Goal: Task Accomplishment & Management: Use online tool/utility

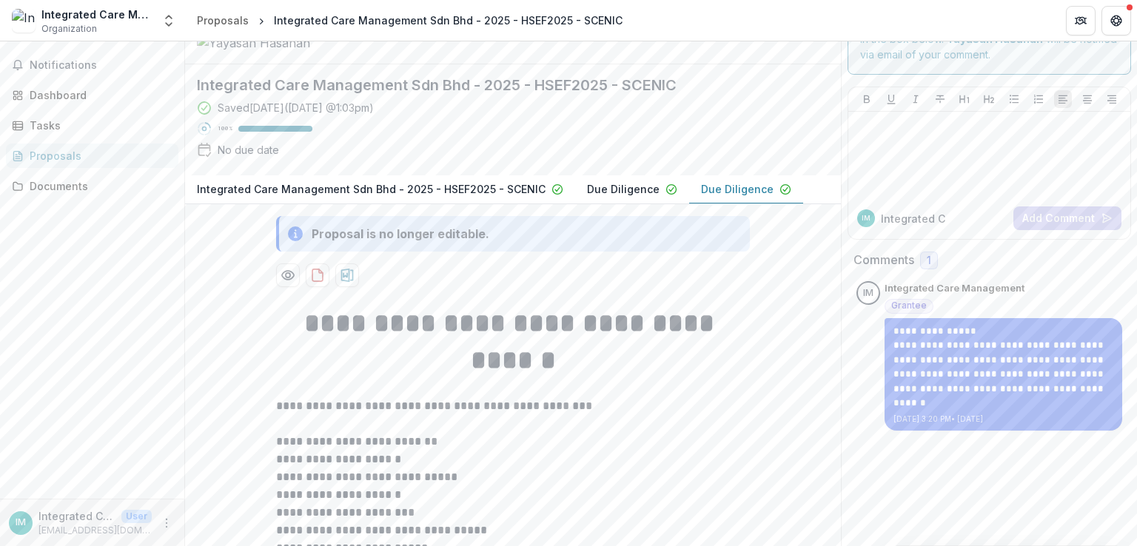
scroll to position [74, 0]
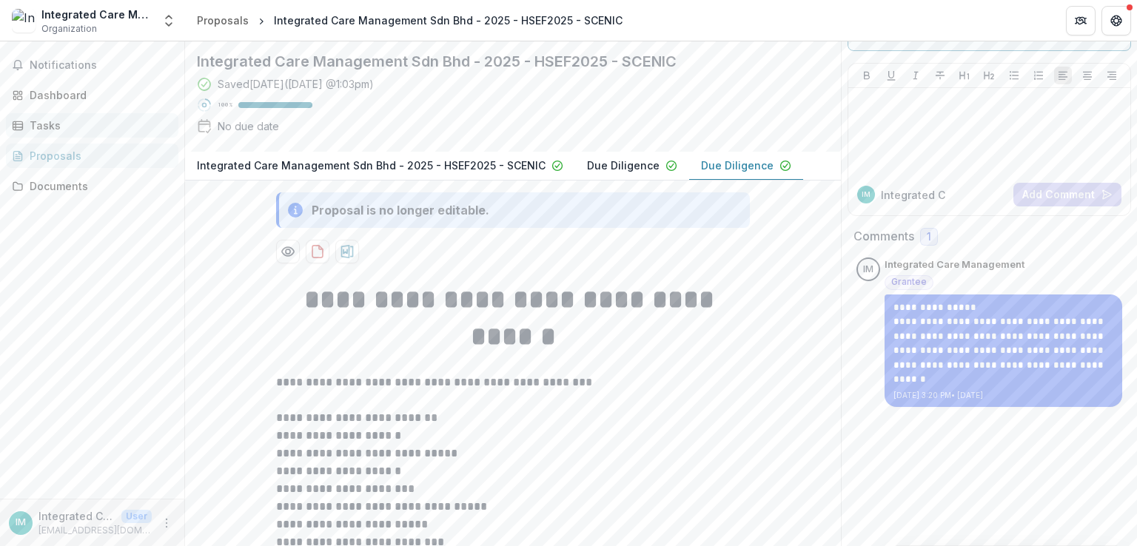
click at [33, 136] on link "Tasks" at bounding box center [92, 125] width 172 height 24
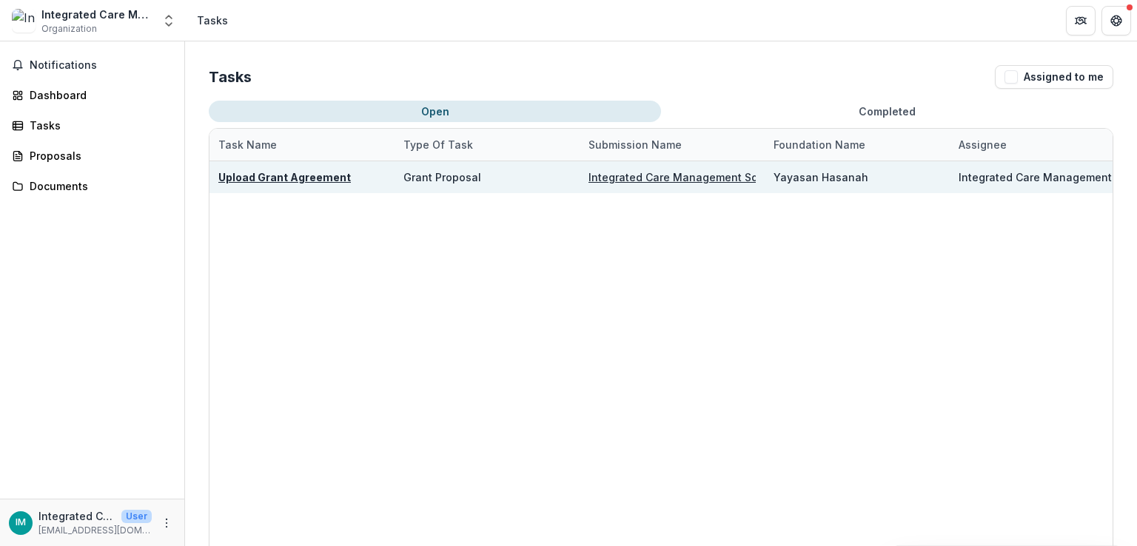
click at [264, 171] on u "Upload Grant Agreement" at bounding box center [284, 177] width 132 height 13
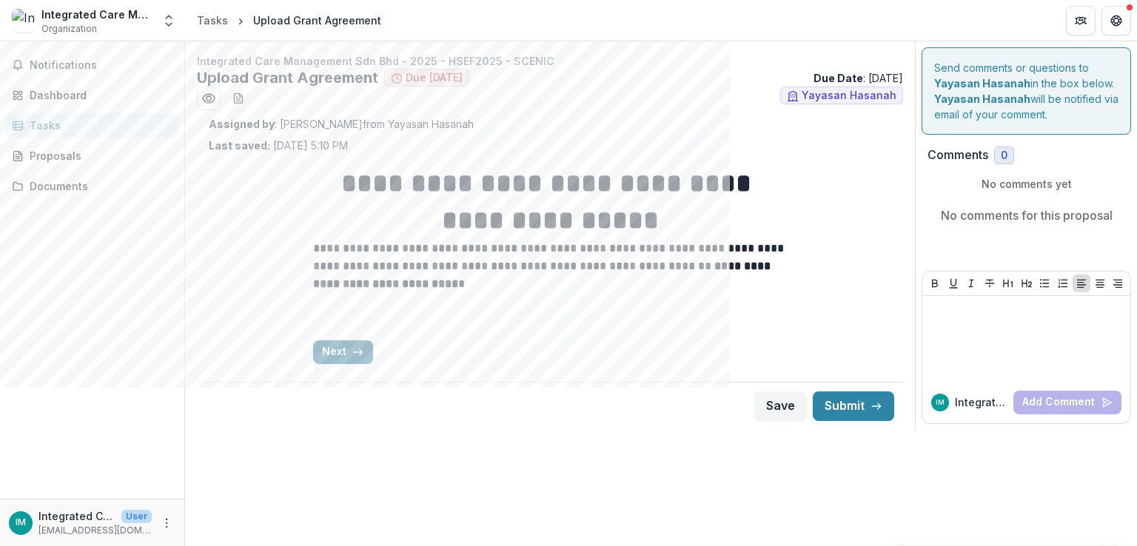
click at [339, 346] on button "Next" at bounding box center [343, 352] width 60 height 24
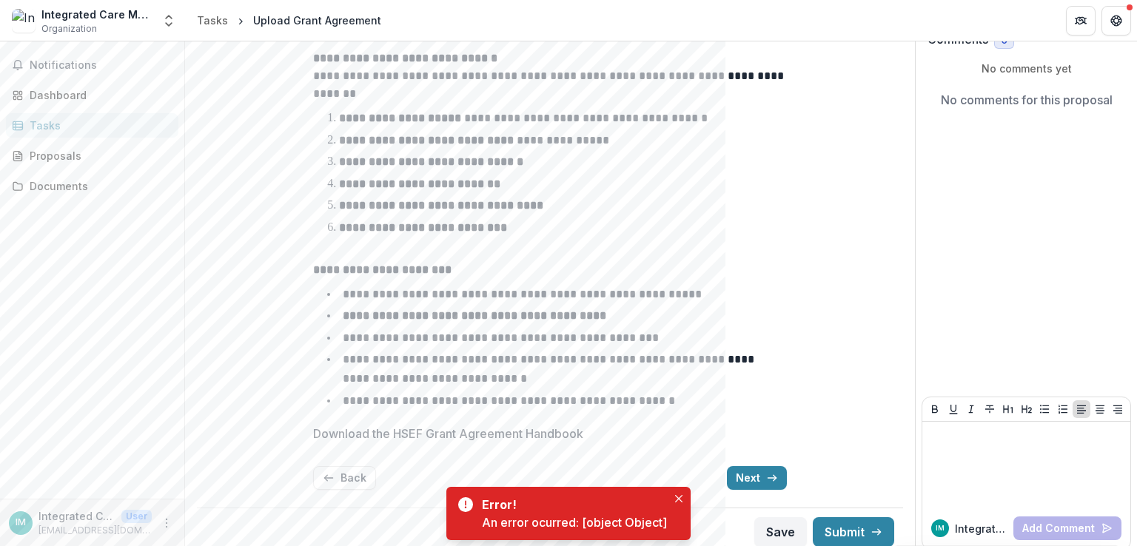
scroll to position [125, 0]
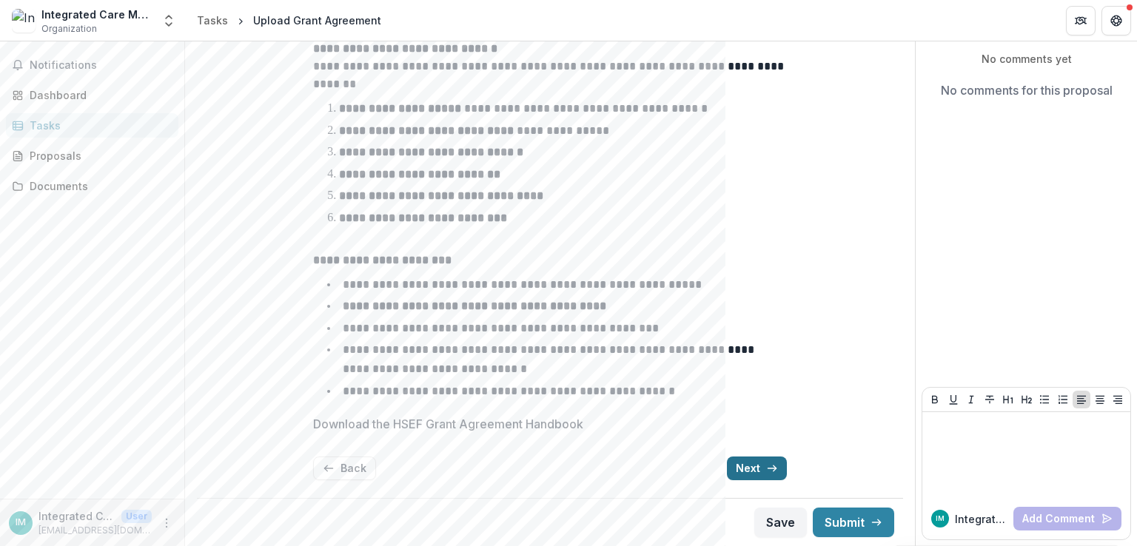
click at [733, 477] on button "Next" at bounding box center [757, 469] width 60 height 24
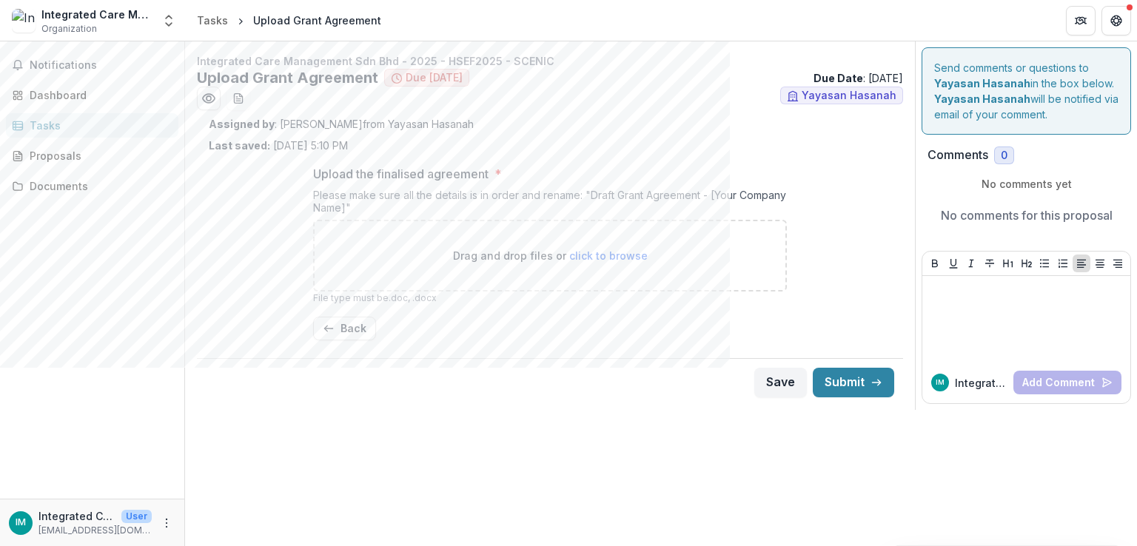
scroll to position [0, 0]
click at [364, 329] on button "Back" at bounding box center [344, 329] width 63 height 24
